Goal: Information Seeking & Learning: Learn about a topic

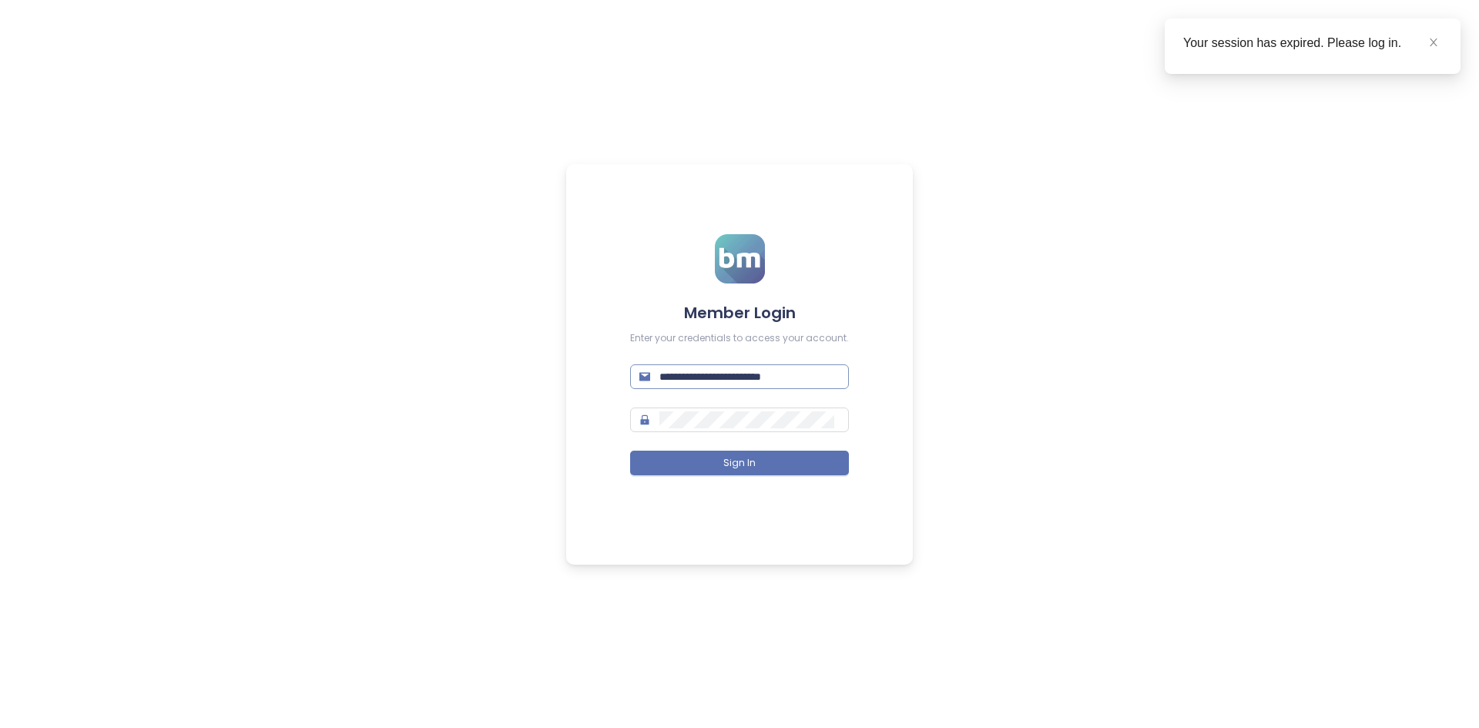
click at [773, 384] on input "**********" at bounding box center [749, 376] width 180 height 17
type input "**********"
click at [716, 468] on button "Sign In" at bounding box center [739, 463] width 219 height 25
click at [1432, 42] on icon "close" at bounding box center [1433, 42] width 11 height 11
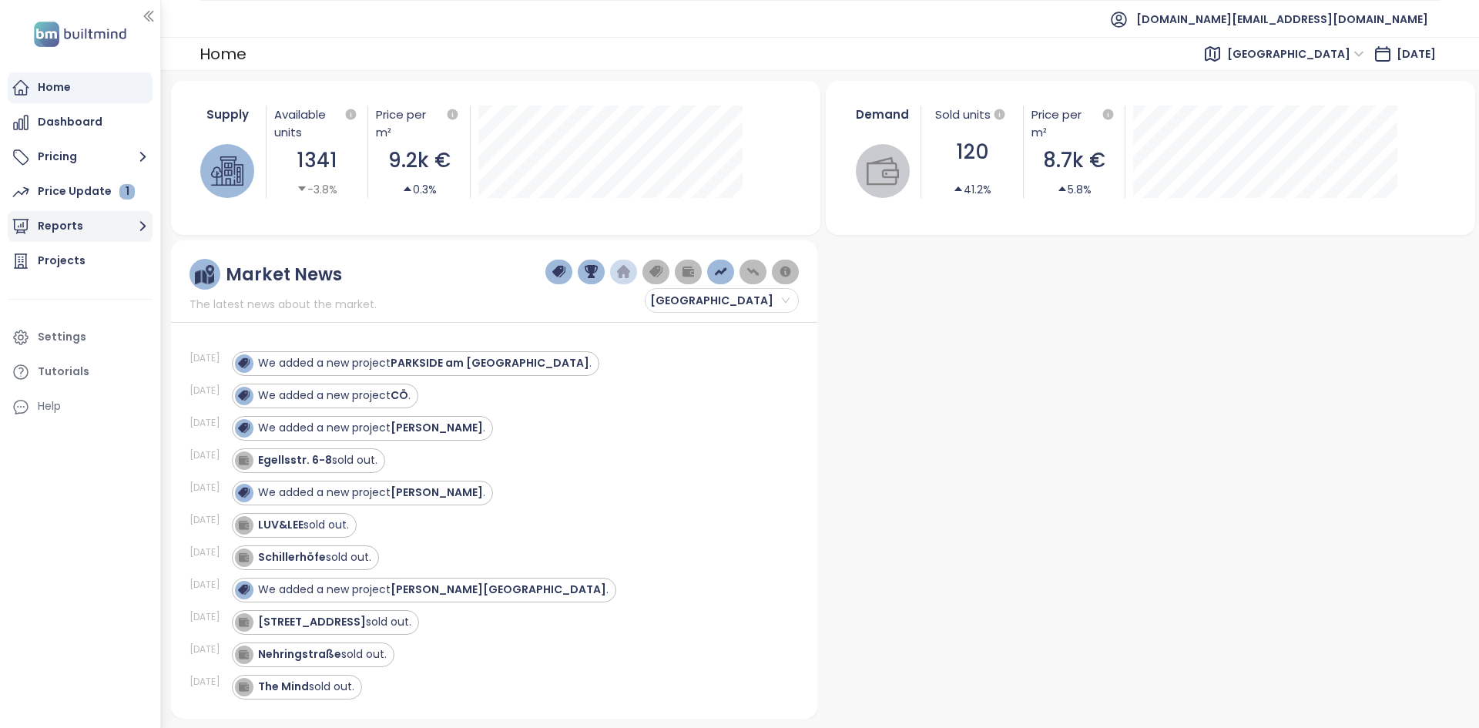
click at [98, 217] on button "Reports" at bounding box center [80, 226] width 145 height 31
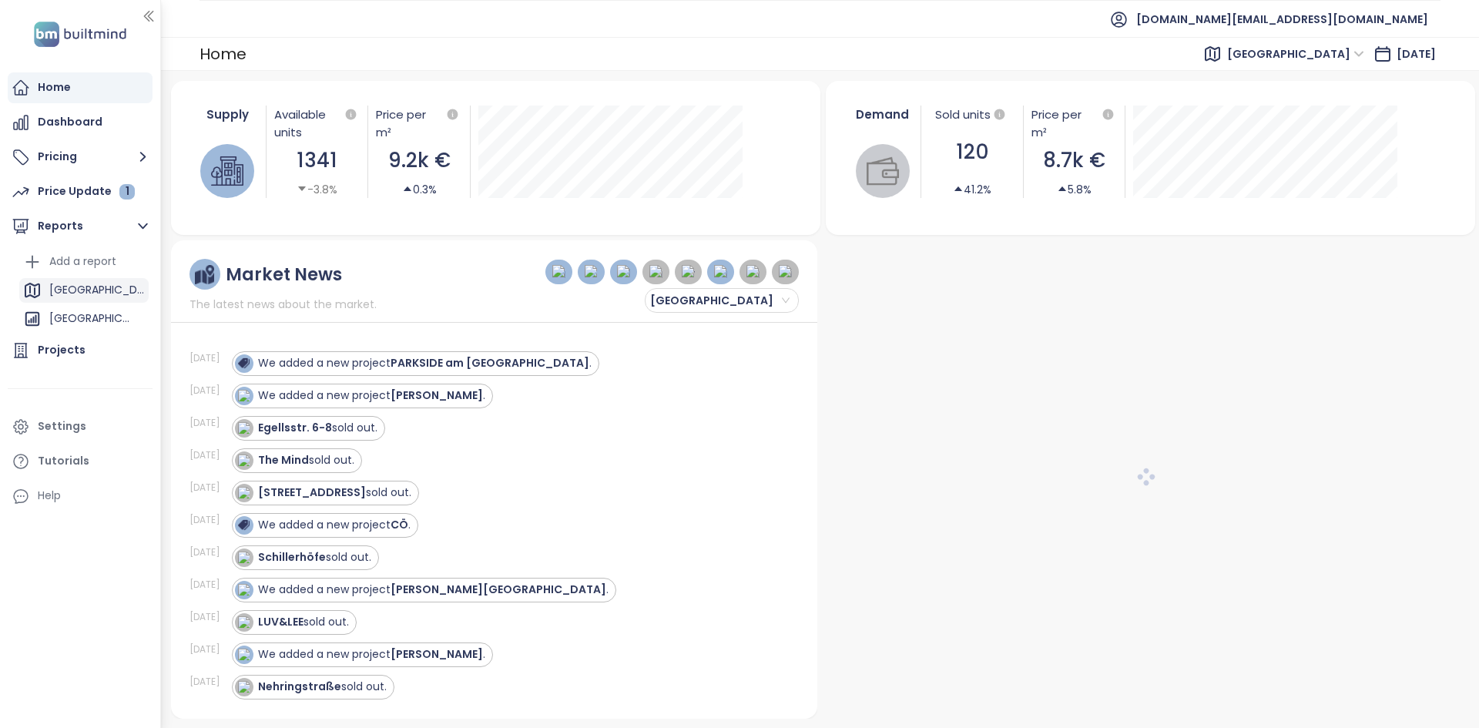
click at [89, 294] on div "[GEOGRAPHIC_DATA]" at bounding box center [83, 290] width 129 height 25
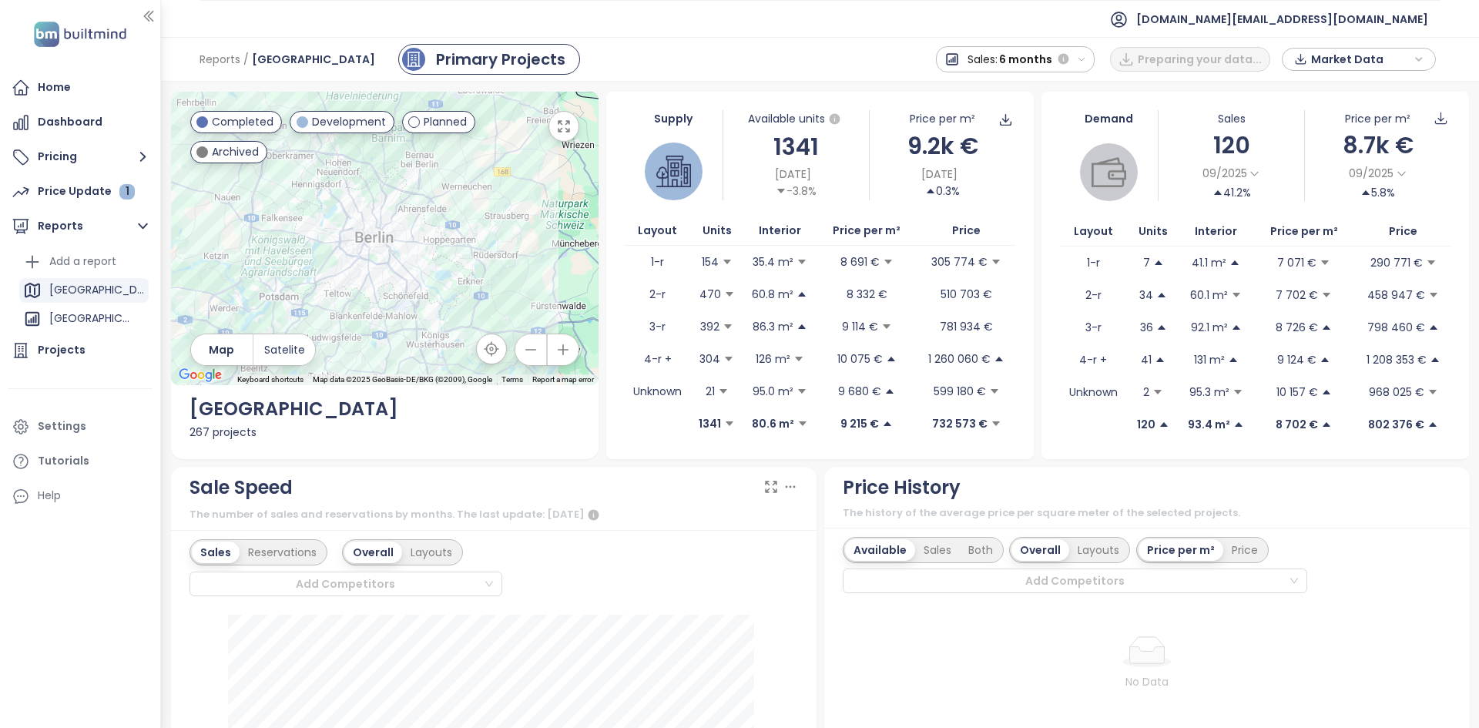
click at [1083, 61] on icon "button" at bounding box center [1082, 60] width 10 height 10
click at [867, 65] on div "Reports / Berlin Primary Projects Sales: 6 months 1 week 1 month 3 months 6 mon…" at bounding box center [820, 59] width 1318 height 45
click at [1122, 51] on span "6 months" at bounding box center [1128, 59] width 53 height 28
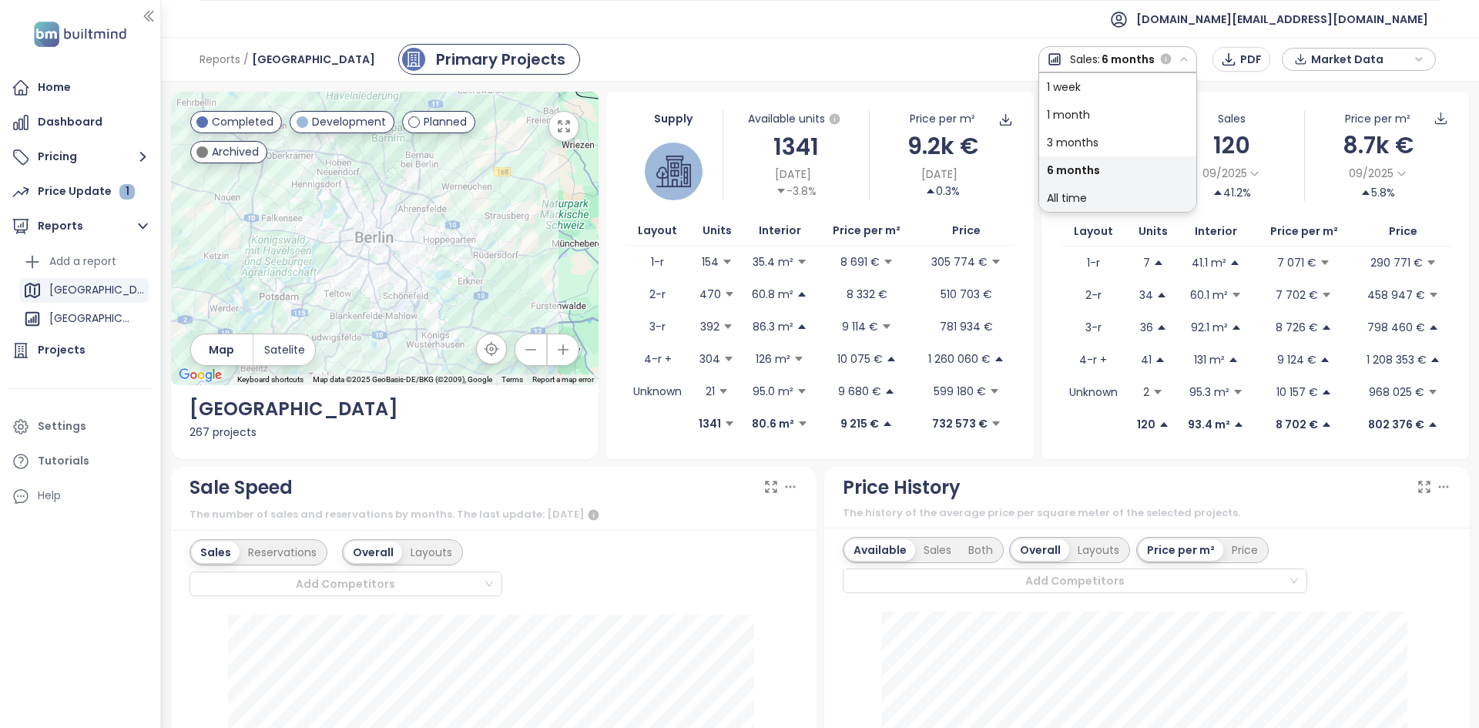
click at [1122, 196] on div "All time" at bounding box center [1117, 198] width 157 height 28
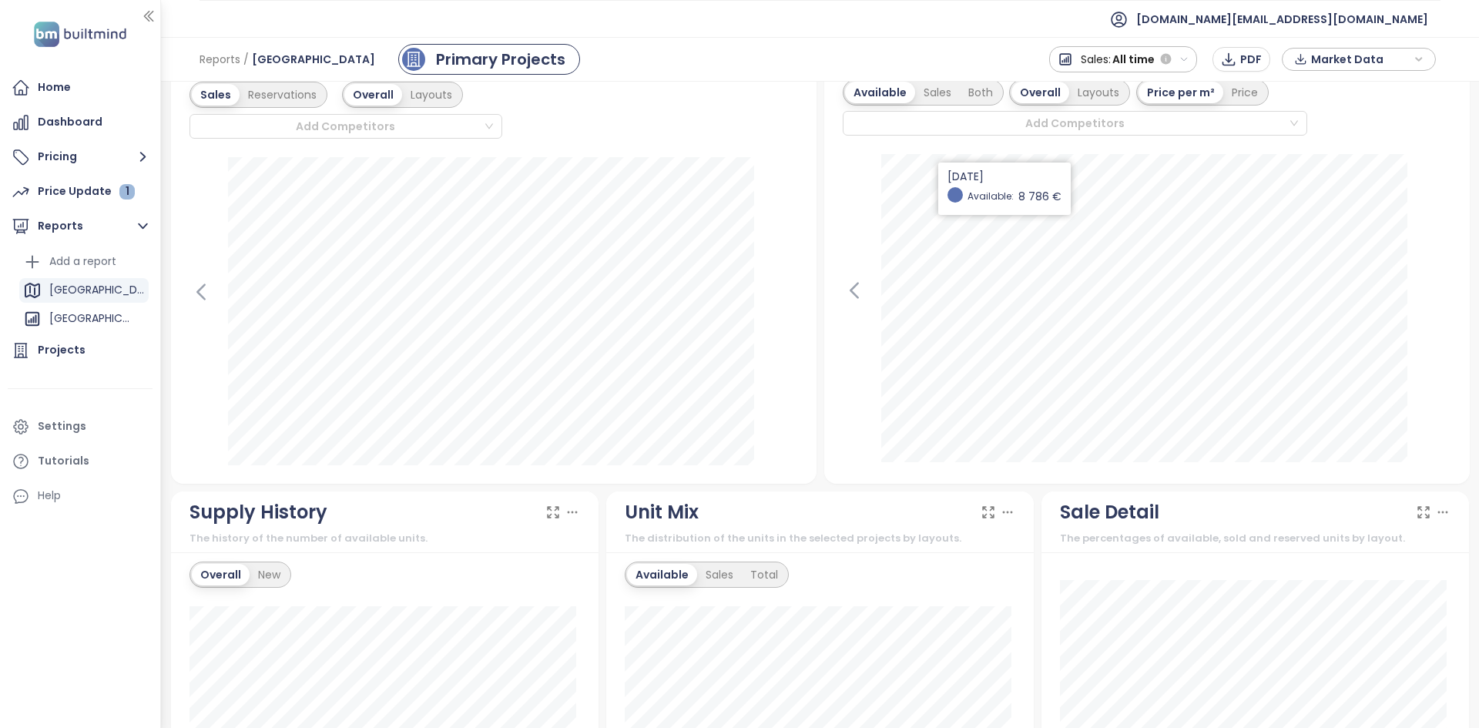
scroll to position [462, 0]
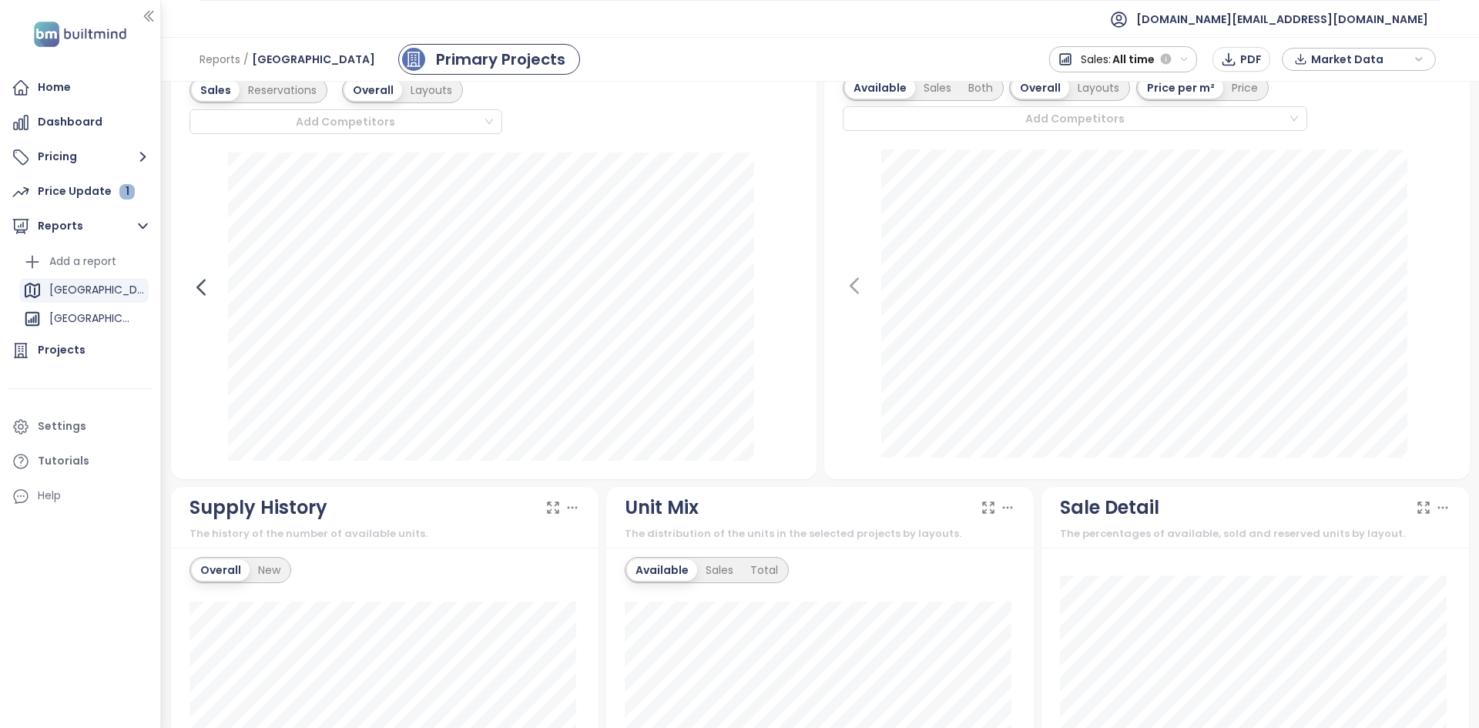
click at [210, 291] on icon at bounding box center [201, 287] width 23 height 23
click at [783, 290] on icon at bounding box center [786, 287] width 23 height 23
click at [206, 281] on icon at bounding box center [201, 287] width 23 height 23
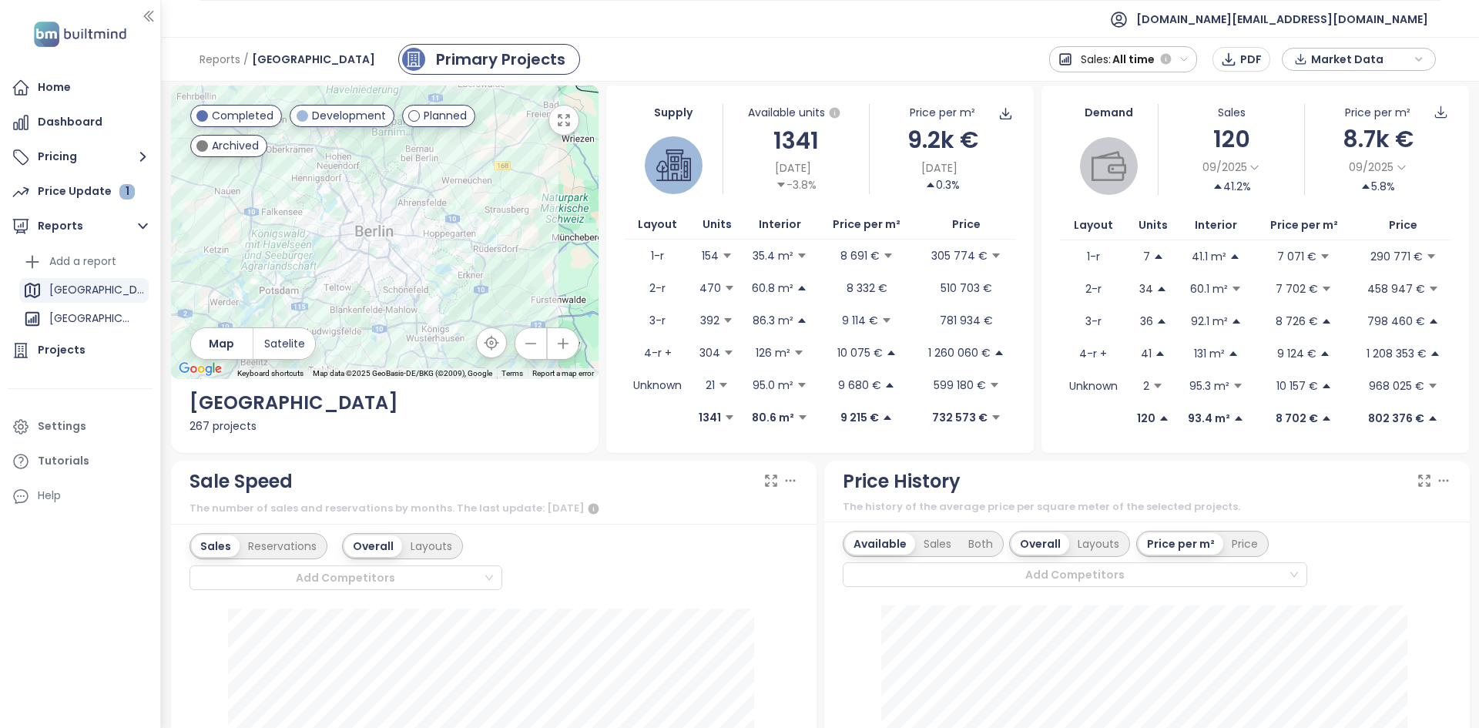
scroll to position [0, 0]
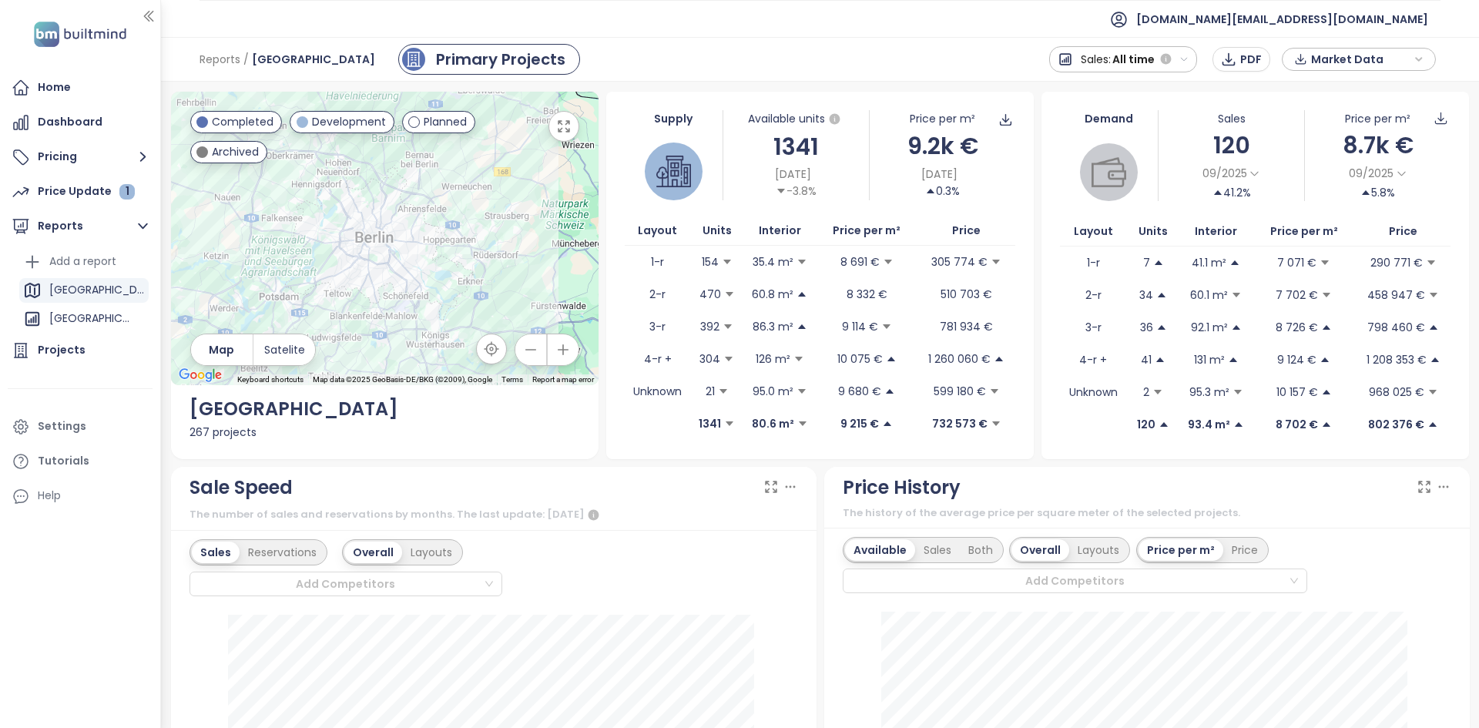
click at [1182, 65] on button "Sales: All time" at bounding box center [1123, 59] width 149 height 26
click at [1169, 59] on icon "button" at bounding box center [1165, 59] width 11 height 11
click at [1146, 58] on span "All time" at bounding box center [1133, 59] width 42 height 28
click at [1091, 136] on div "3 months" at bounding box center [1123, 143] width 146 height 28
click at [1113, 69] on span "3 months" at bounding box center [1128, 59] width 53 height 28
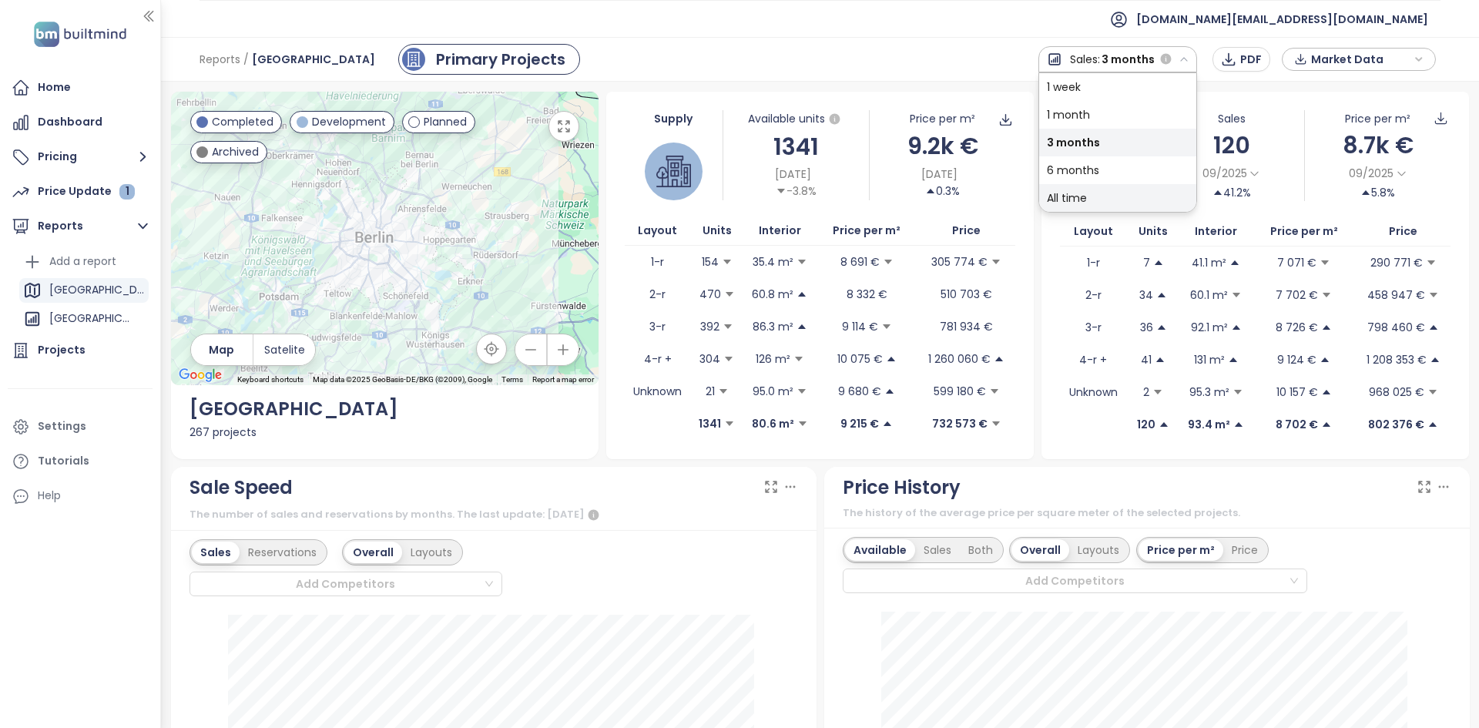
click at [1106, 196] on div "All time" at bounding box center [1117, 198] width 157 height 28
drag, startPoint x: 1102, startPoint y: 46, endPoint x: 1102, endPoint y: 65, distance: 19.3
click at [1102, 52] on span "Sales:" at bounding box center [1096, 59] width 30 height 28
click at [1097, 122] on div "1 month" at bounding box center [1123, 115] width 146 height 28
click at [1098, 57] on span "Sales:" at bounding box center [1094, 59] width 30 height 28
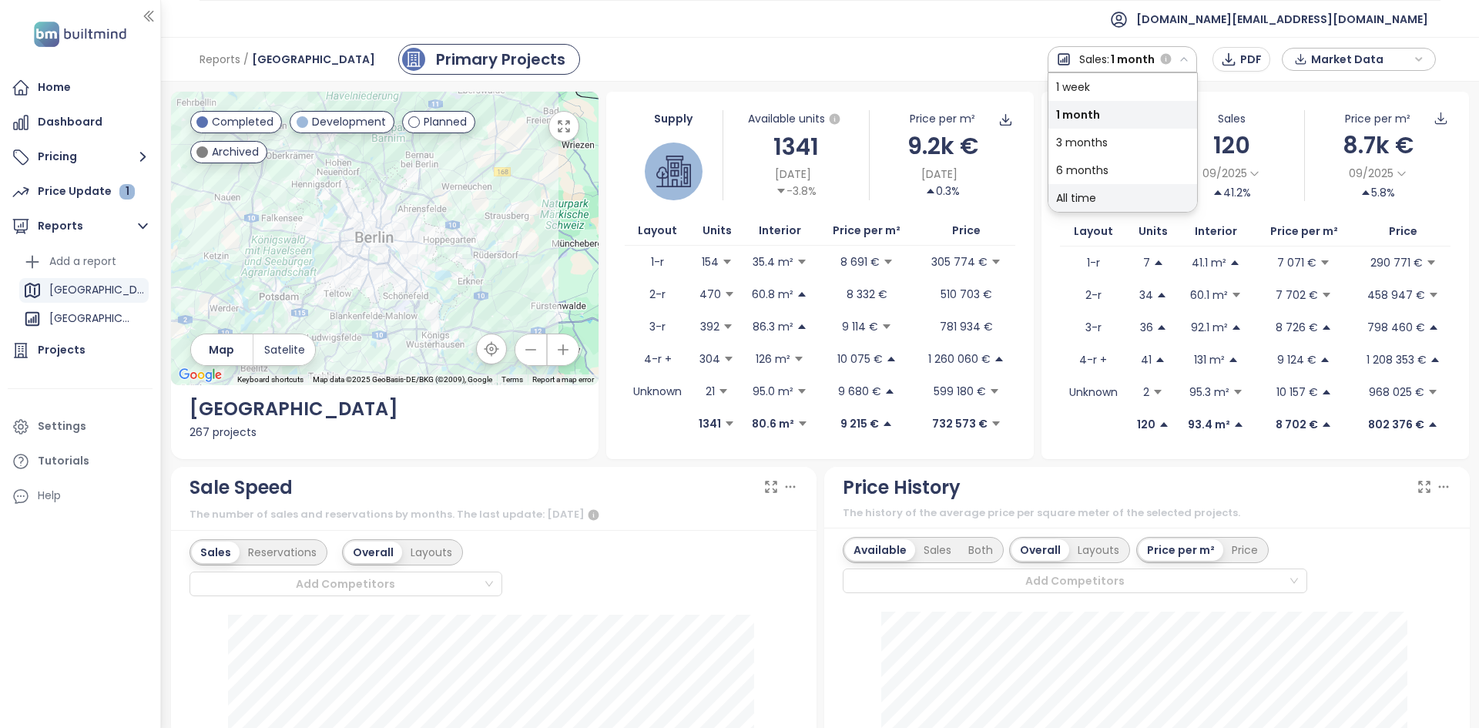
click at [1104, 203] on div "All time" at bounding box center [1122, 198] width 149 height 28
click at [1123, 82] on div "← Move left → Move right ↑ Move up ↓ Move down + Zoom in - Zoom out Home Jump l…" at bounding box center [820, 405] width 1318 height 646
click at [1120, 71] on span "All time" at bounding box center [1133, 59] width 42 height 28
click at [1072, 125] on div "1 month" at bounding box center [1123, 115] width 146 height 28
click at [1095, 57] on span "Sales:" at bounding box center [1094, 59] width 30 height 28
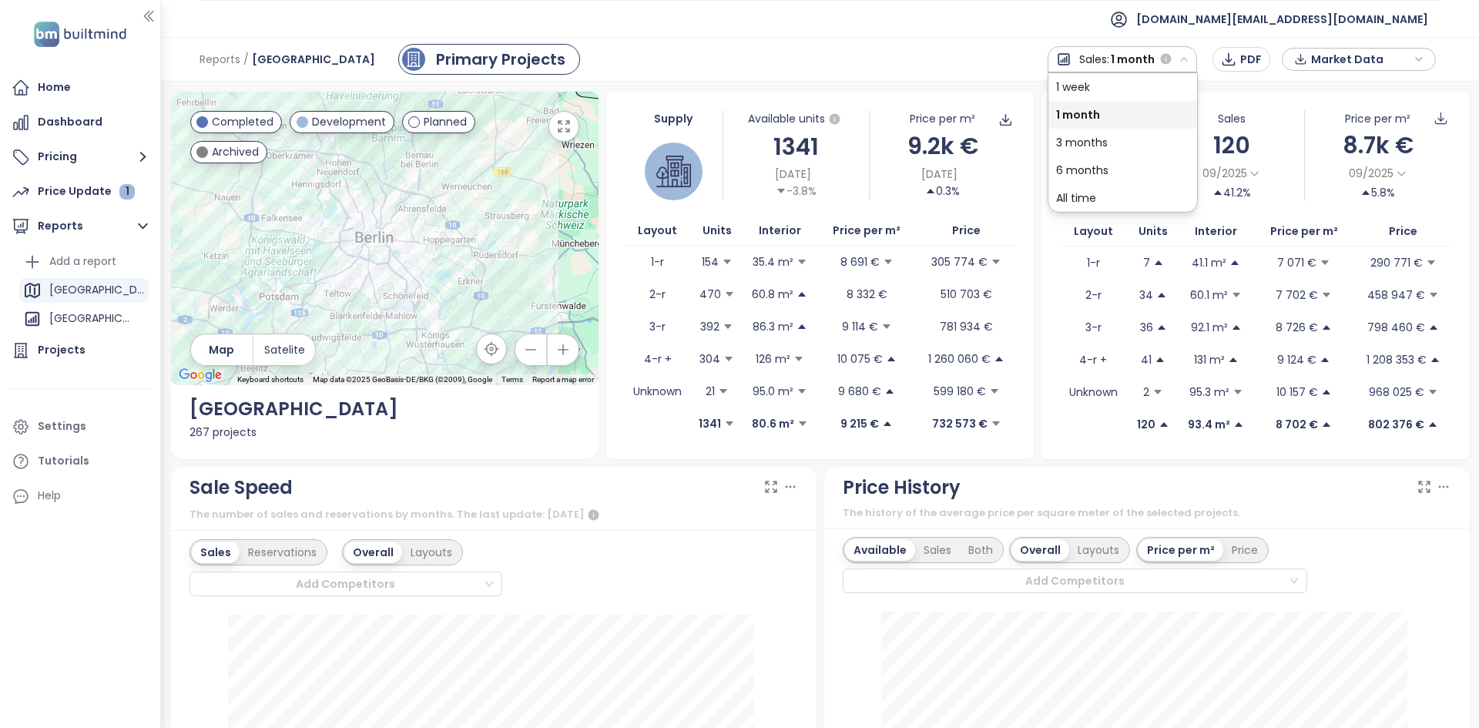
click at [1078, 93] on div "1 week" at bounding box center [1122, 87] width 149 height 28
click at [1097, 55] on span "Sales:" at bounding box center [1103, 59] width 30 height 28
click at [1084, 194] on div "All time" at bounding box center [1127, 198] width 140 height 28
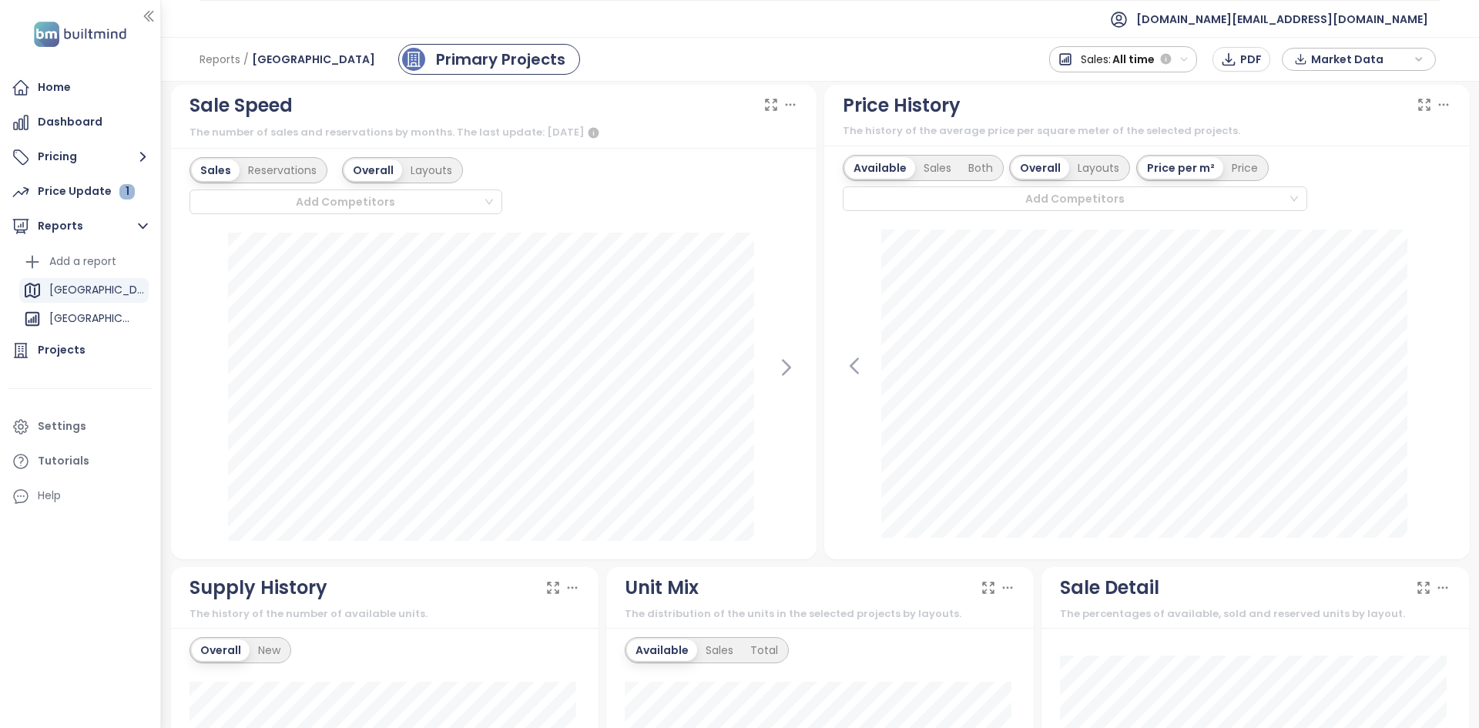
scroll to position [385, 0]
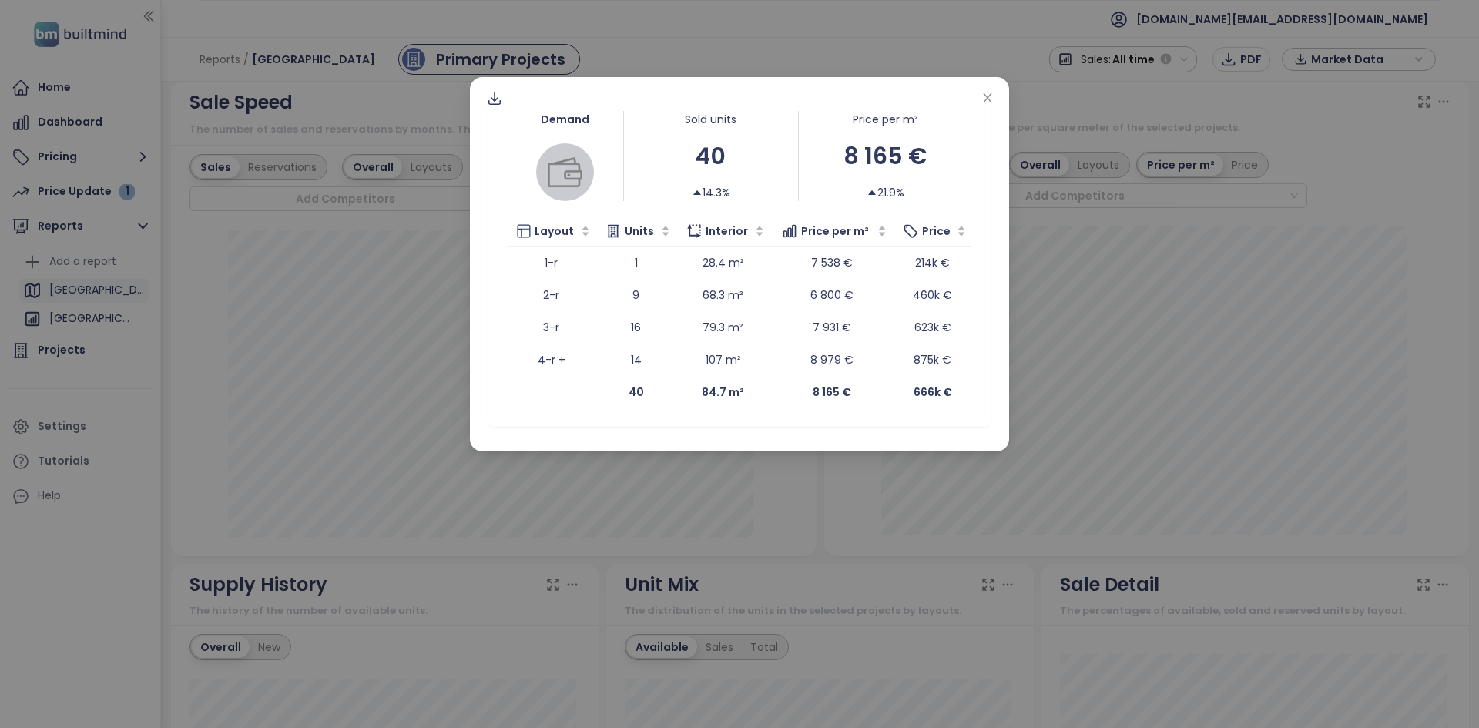
click at [321, 444] on div "Demand Sold units 40 14.3% Price per m² 8 165 € 21.9% Layout Units Interior Pri…" at bounding box center [739, 364] width 1479 height 728
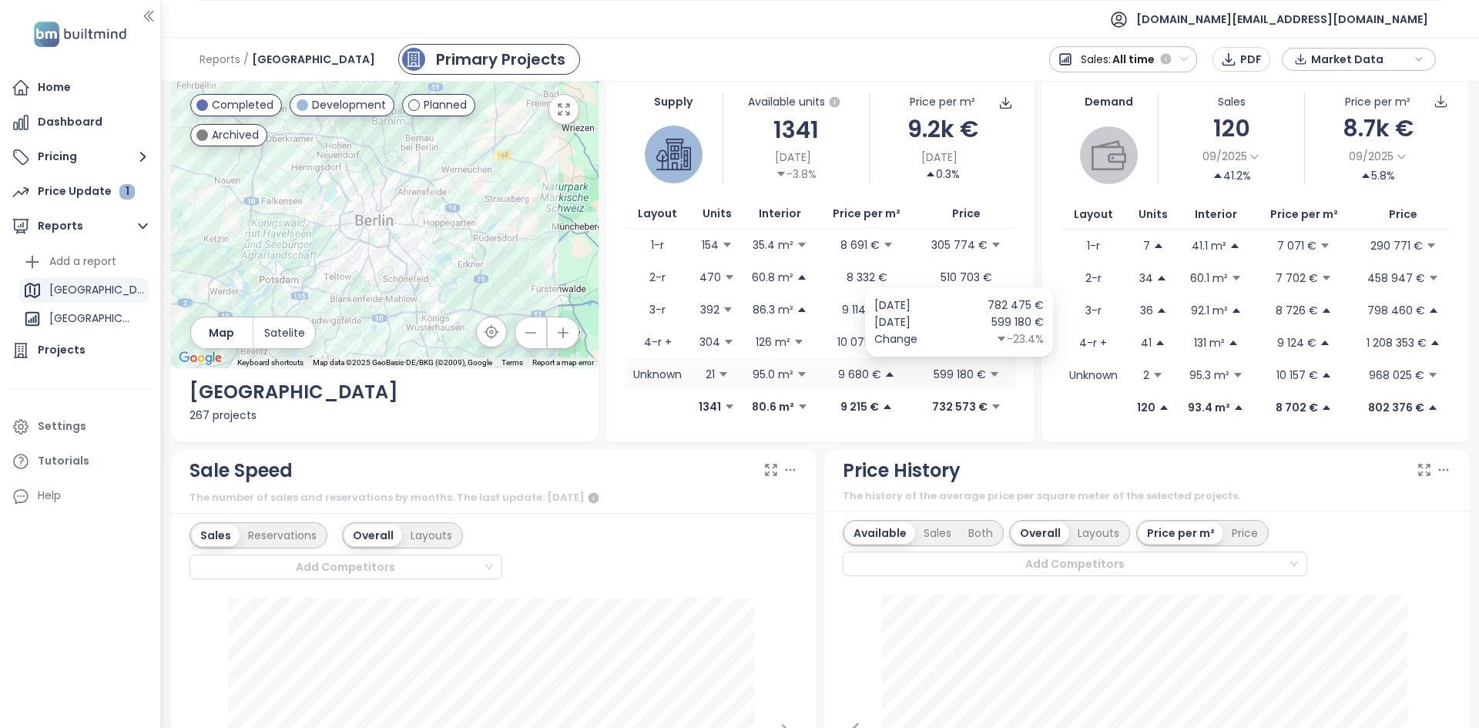
scroll to position [0, 0]
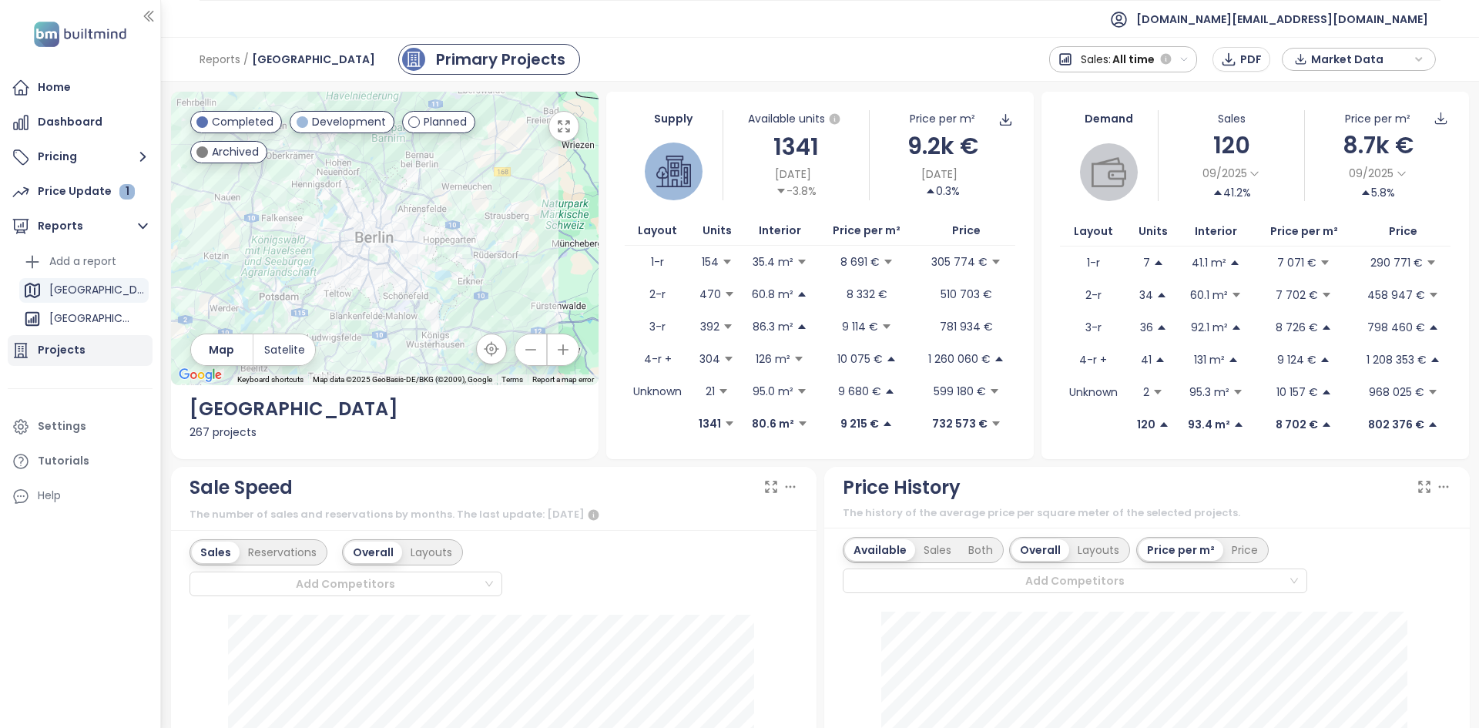
click at [96, 344] on div "Projects" at bounding box center [80, 350] width 145 height 31
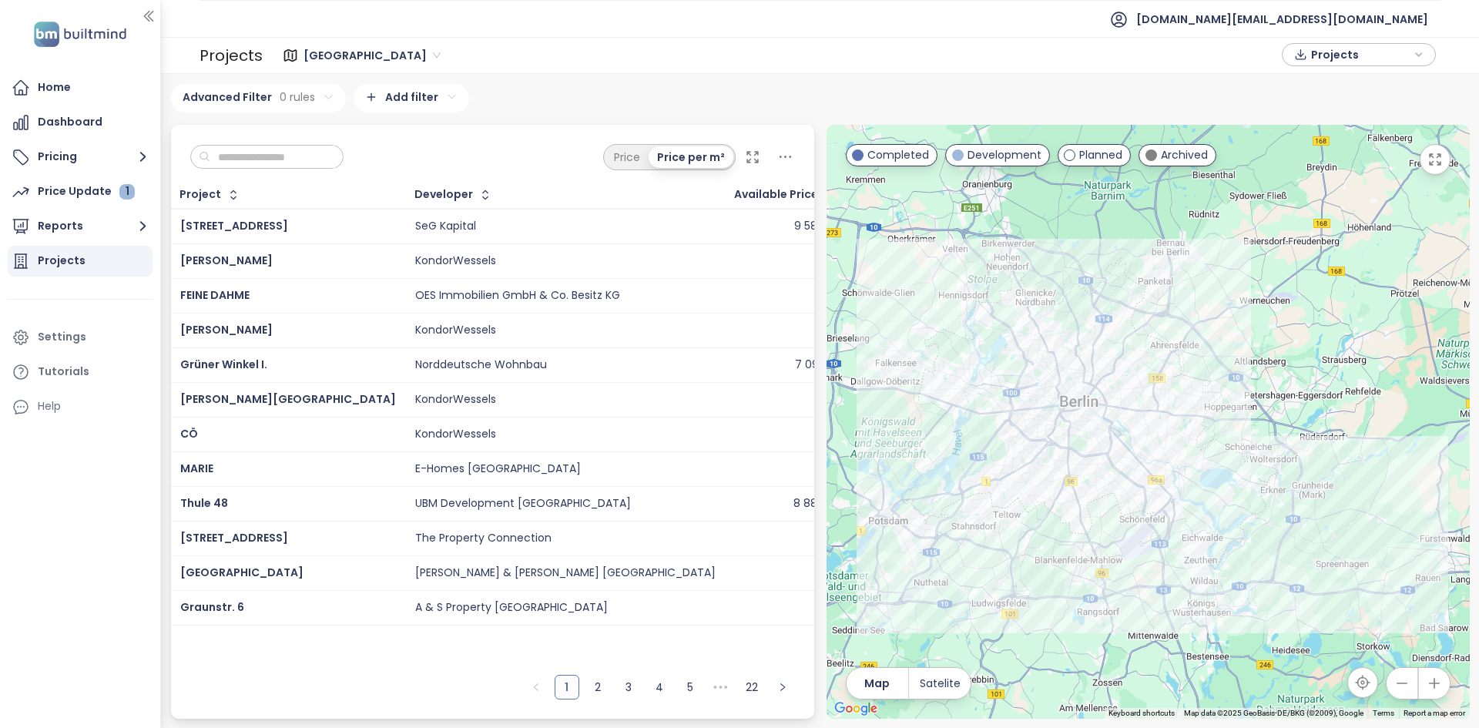
click at [654, 33] on ul "[DOMAIN_NAME][EMAIL_ADDRESS][DOMAIN_NAME]" at bounding box center [820, 19] width 1241 height 38
